Goal: Connect with others: Establish contact or relationships with other users

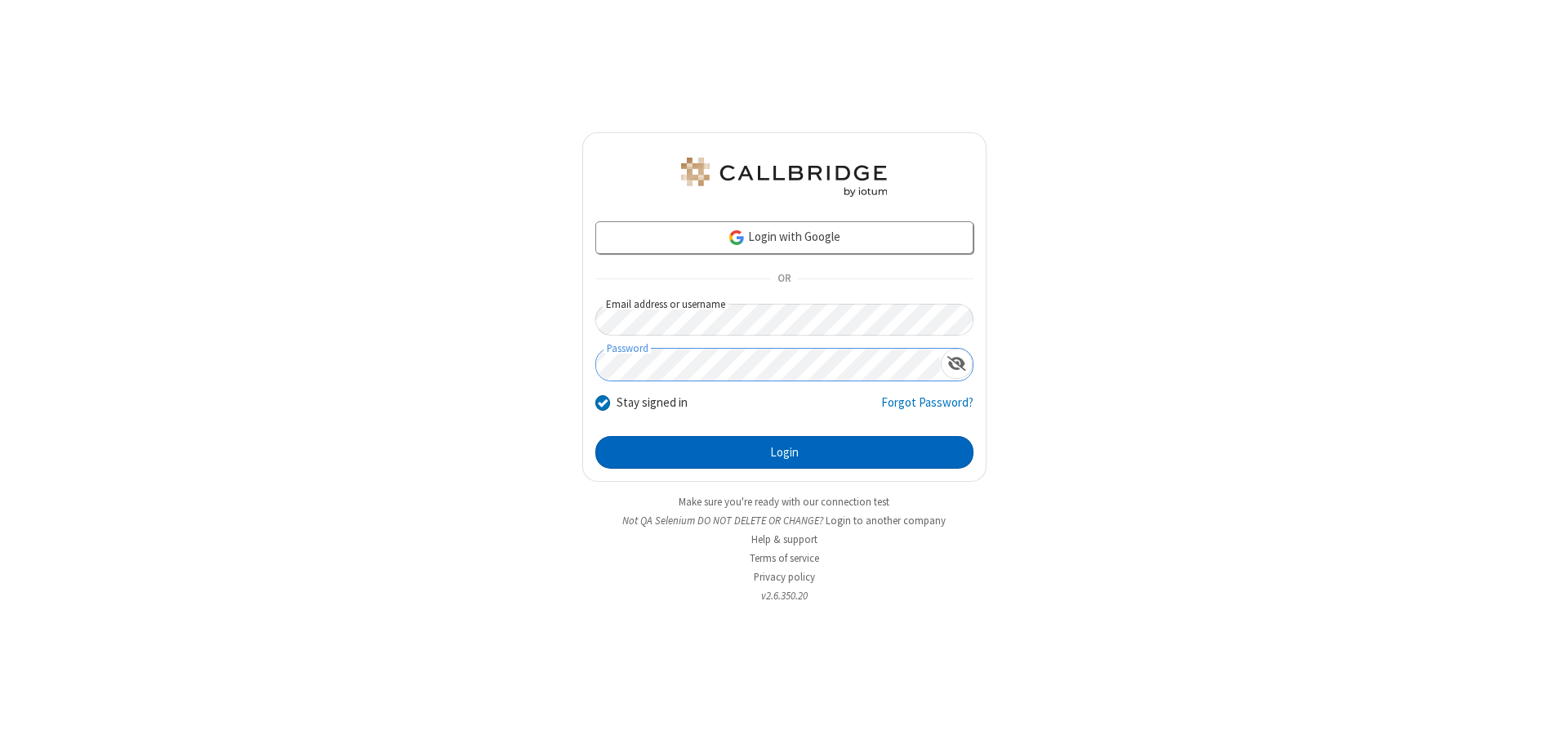
click at [784, 453] on button "Login" at bounding box center [784, 453] width 378 height 33
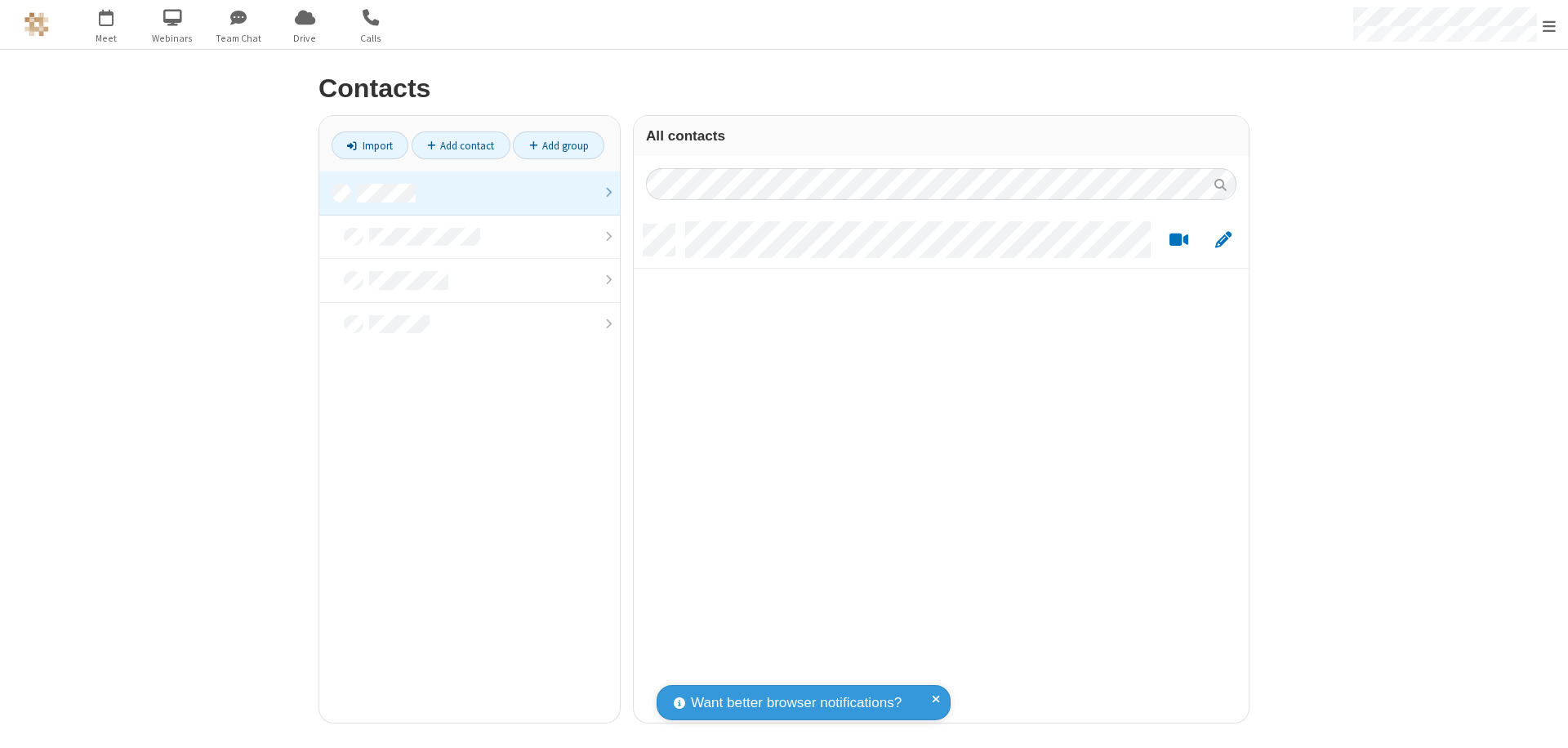
click at [469, 193] on link at bounding box center [470, 194] width 301 height 44
click at [461, 146] on link "Add contact" at bounding box center [461, 146] width 99 height 28
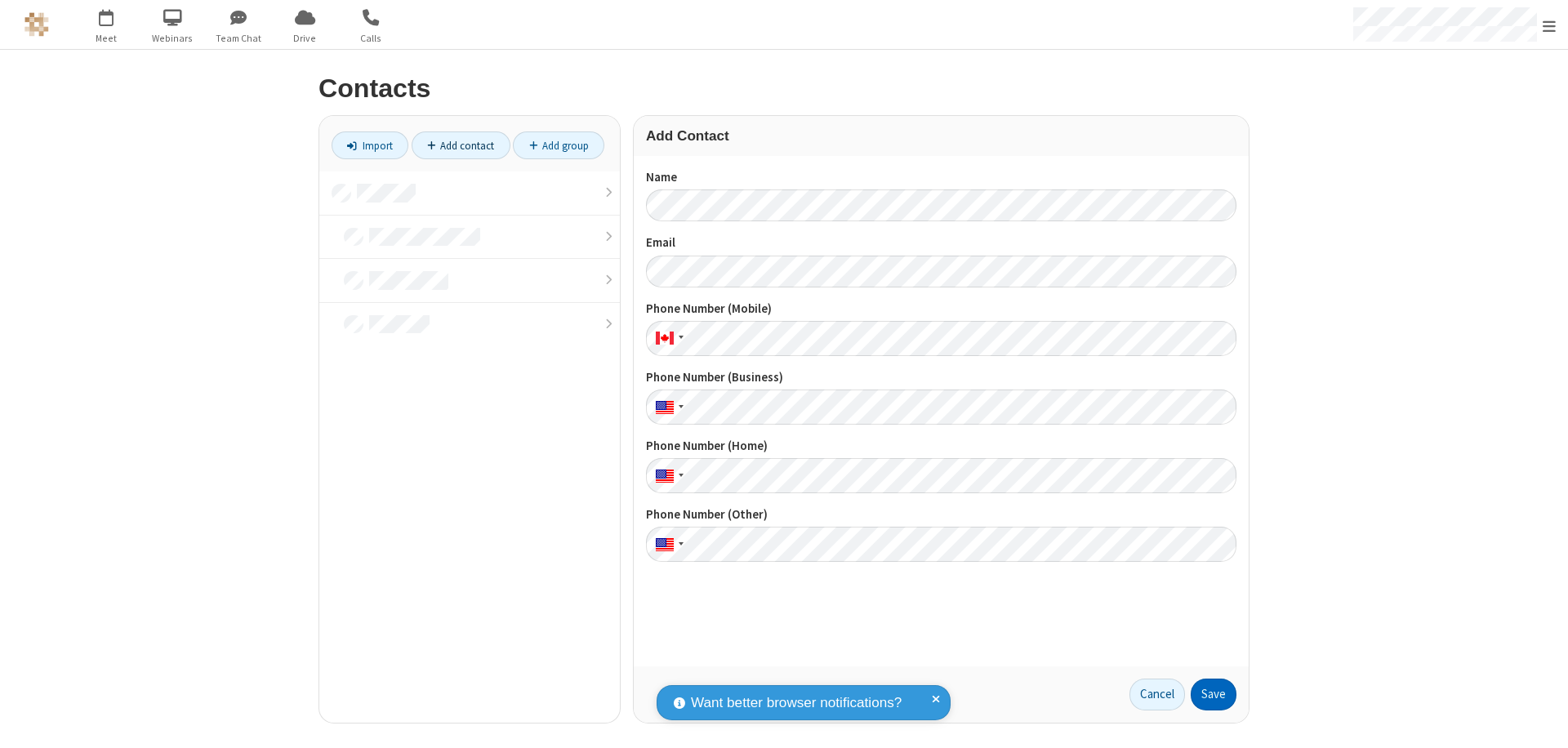
click at [1214, 695] on button "Save" at bounding box center [1213, 695] width 46 height 33
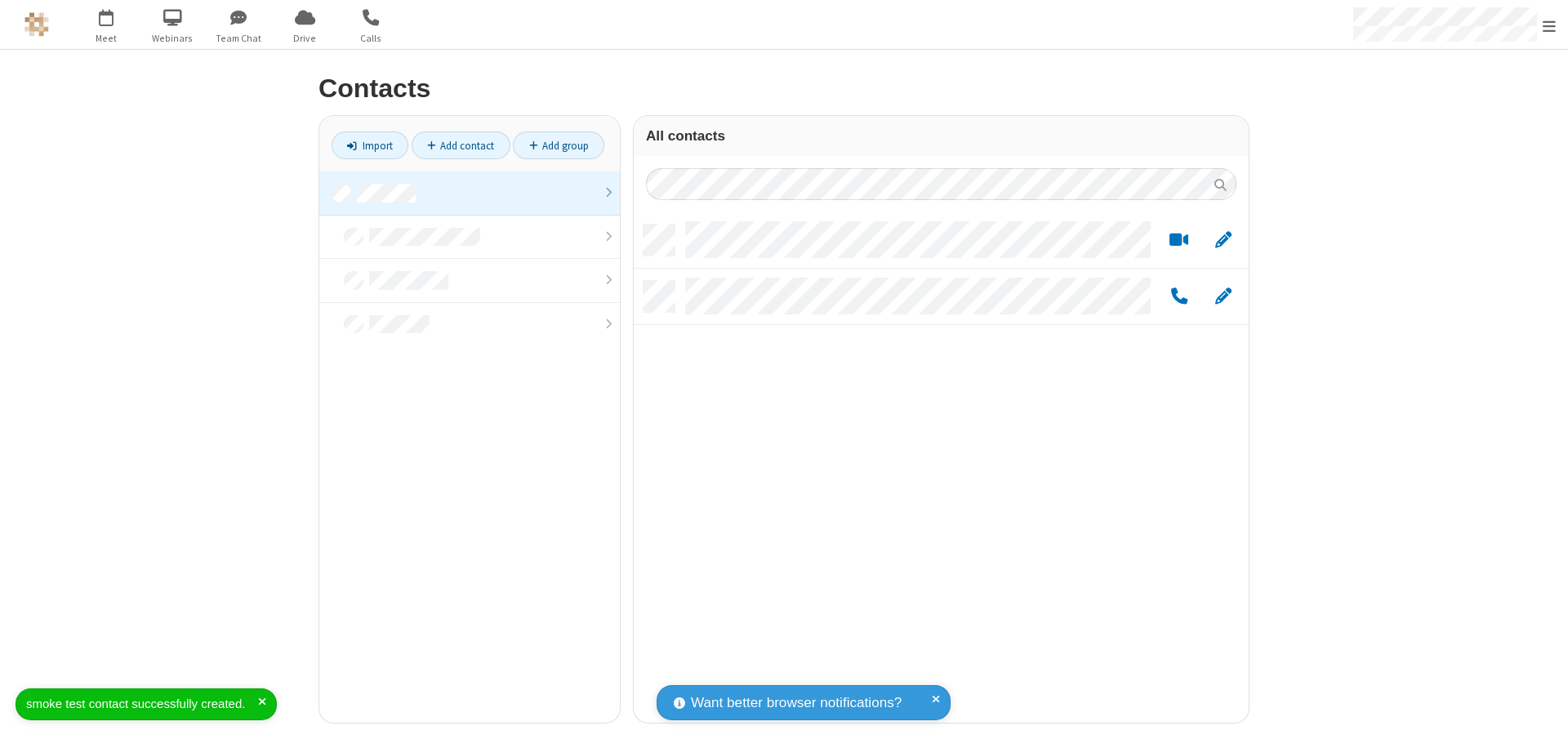
scroll to position [13, 13]
click at [461, 146] on link "Add contact" at bounding box center [461, 146] width 99 height 28
